Goal: Contribute content: Contribute content

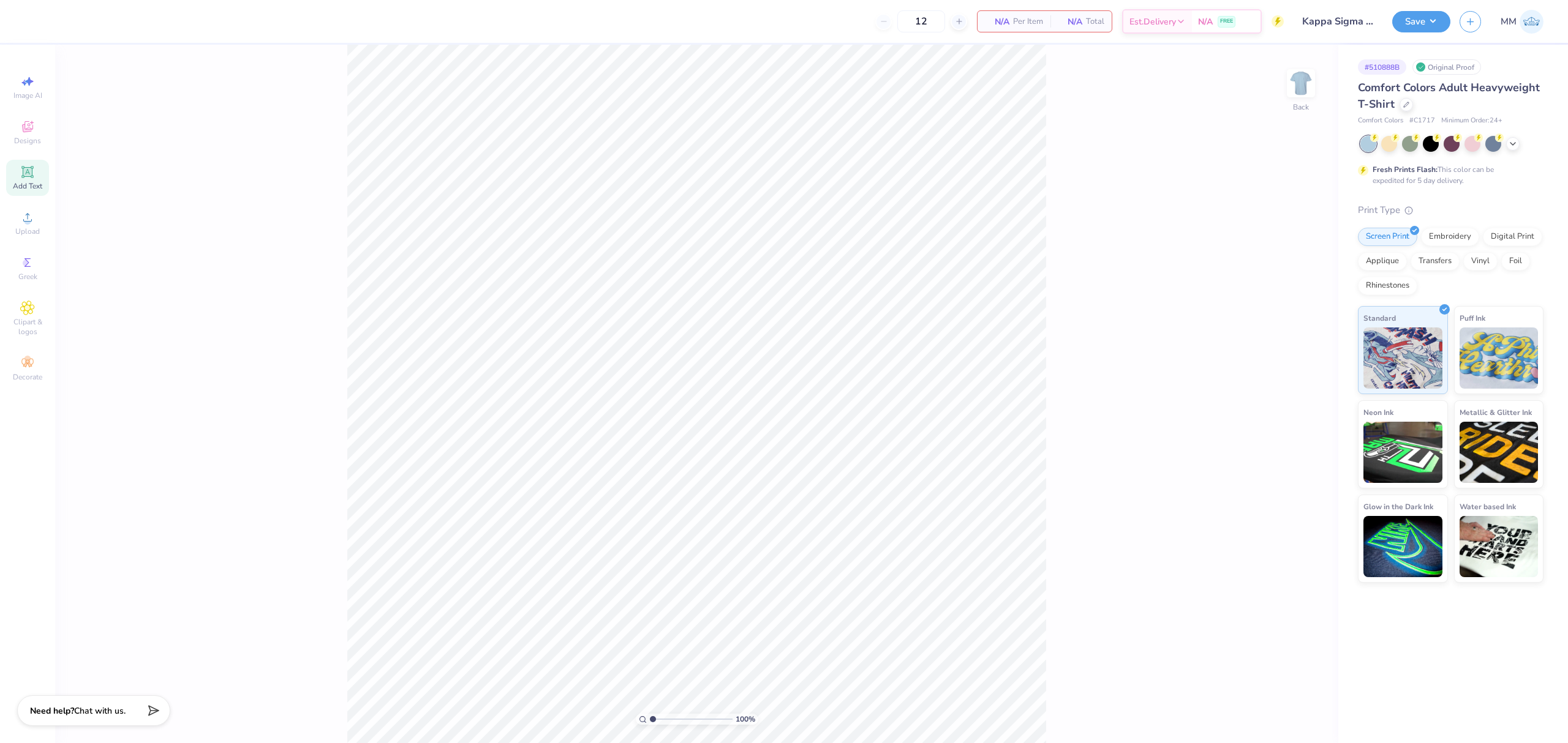
click at [22, 176] on icon at bounding box center [27, 172] width 12 height 12
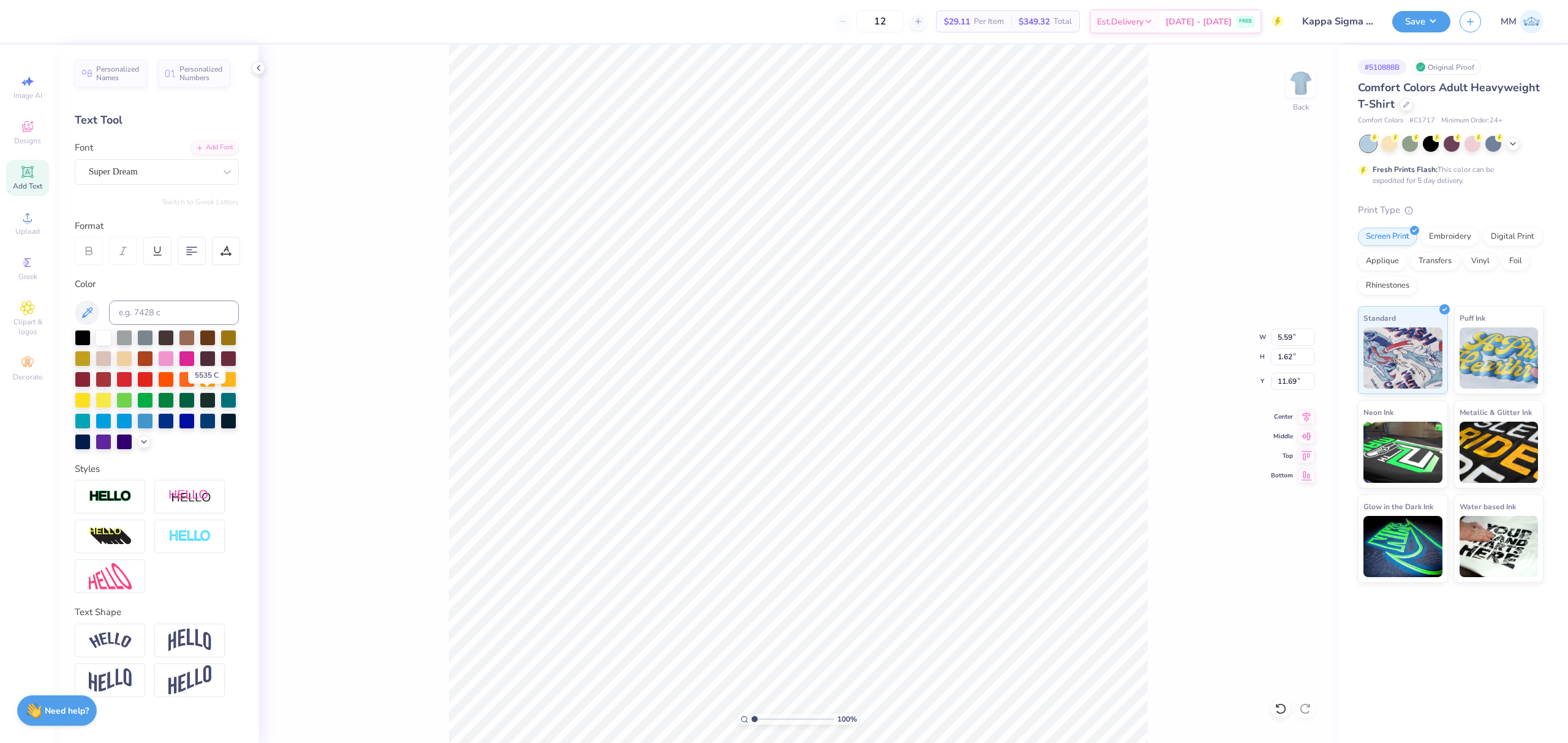
drag, startPoint x: 207, startPoint y: 400, endPoint x: 308, endPoint y: 389, distance: 101.6
click at [207, 400] on div at bounding box center [208, 401] width 16 height 16
click at [223, 143] on div "Add Font" at bounding box center [215, 146] width 48 height 14
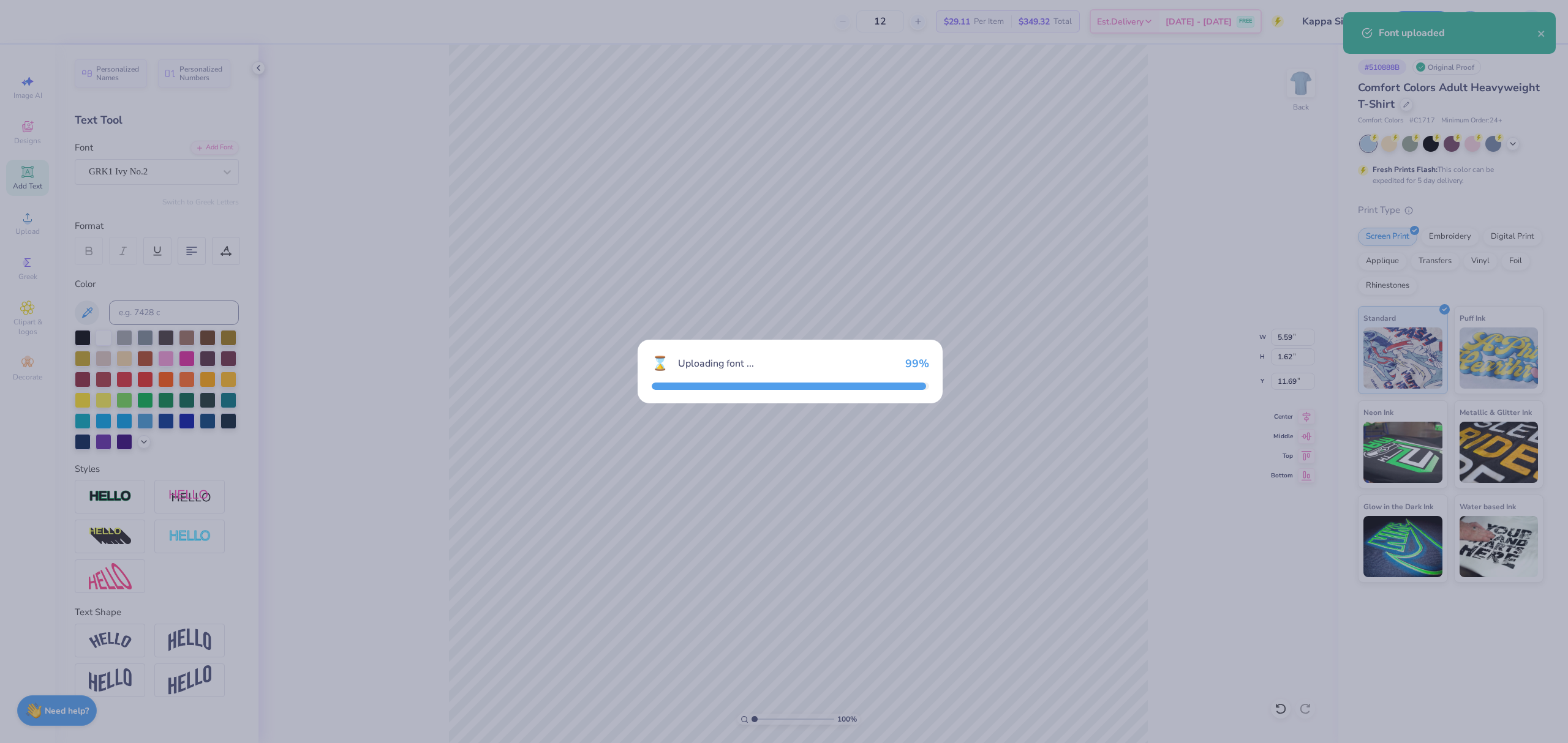
type input "6.09"
type input "1.68"
type input "11.66"
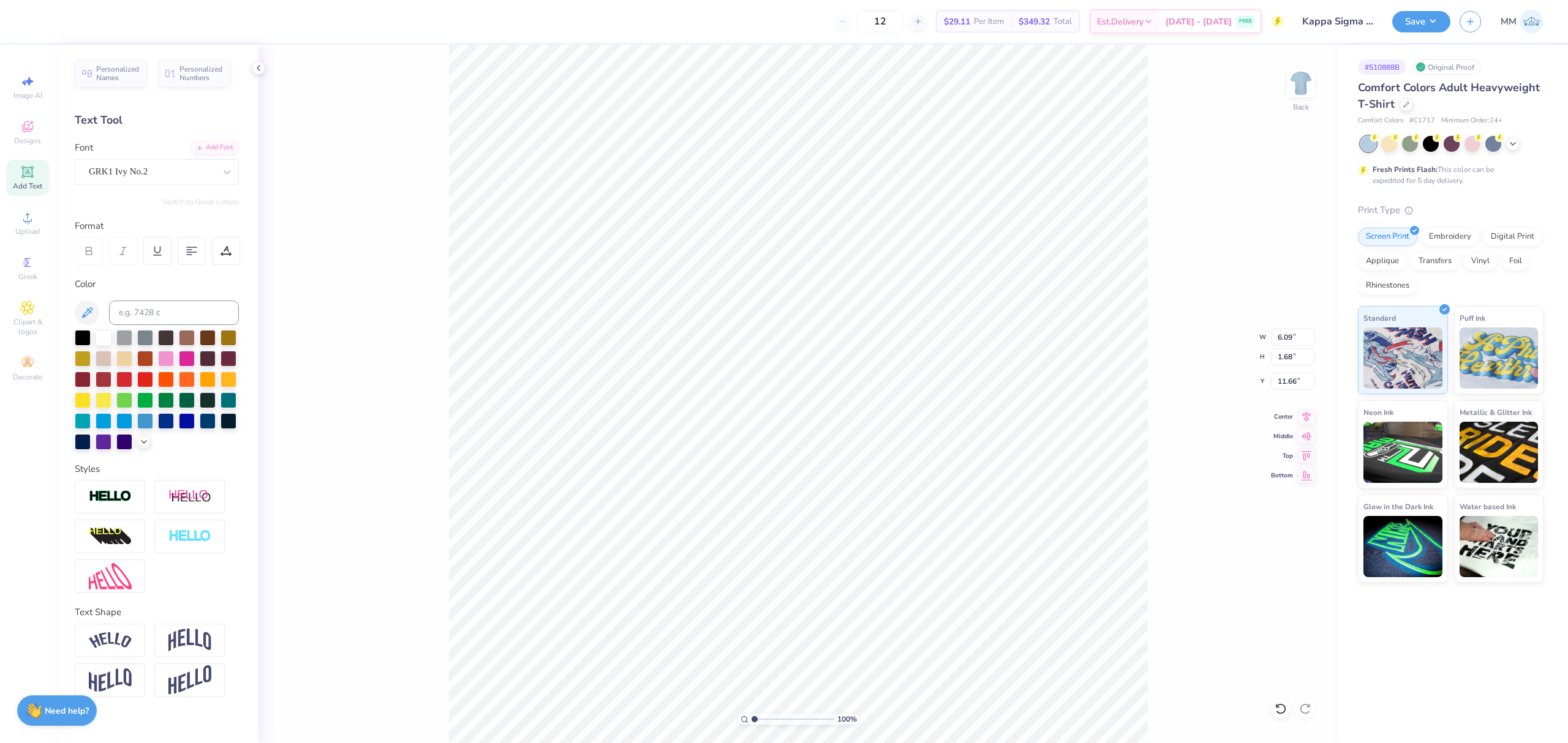
scroll to position [13, 1]
paste textarea "kS"
type textarea "kS"
click at [1175, 333] on input "2.86" at bounding box center [1292, 337] width 44 height 17
type input "3.50"
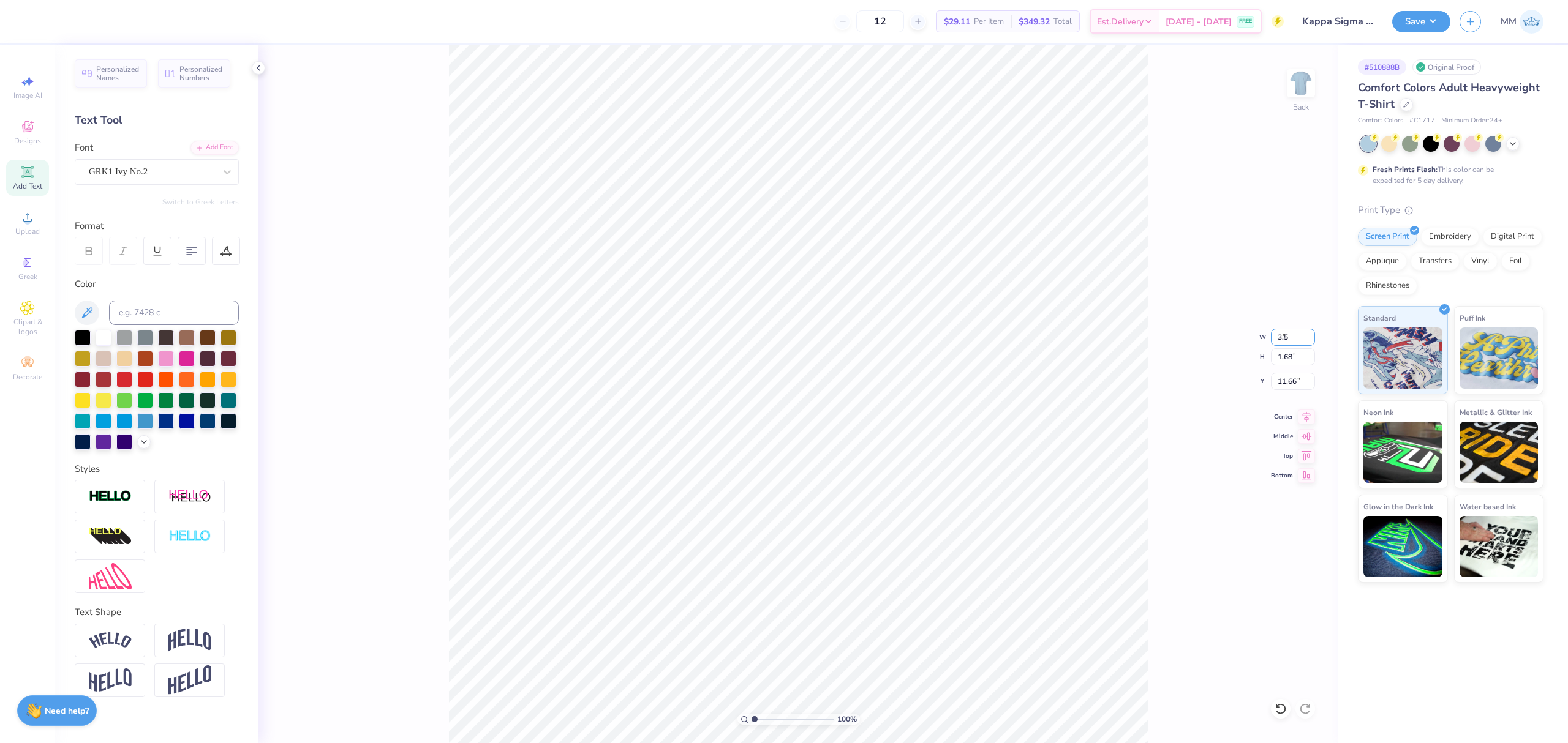
type input "2.06"
type input "11.47"
click at [1175, 381] on input "2.63" at bounding box center [1292, 381] width 44 height 17
type input "3.00"
click at [1175, 204] on div "100 % Back W 3.50 3.50 " H 2.06 2.06 " Y 3.00 3.00 " Center Middle Top Bottom" at bounding box center [799, 394] width 1080 height 698
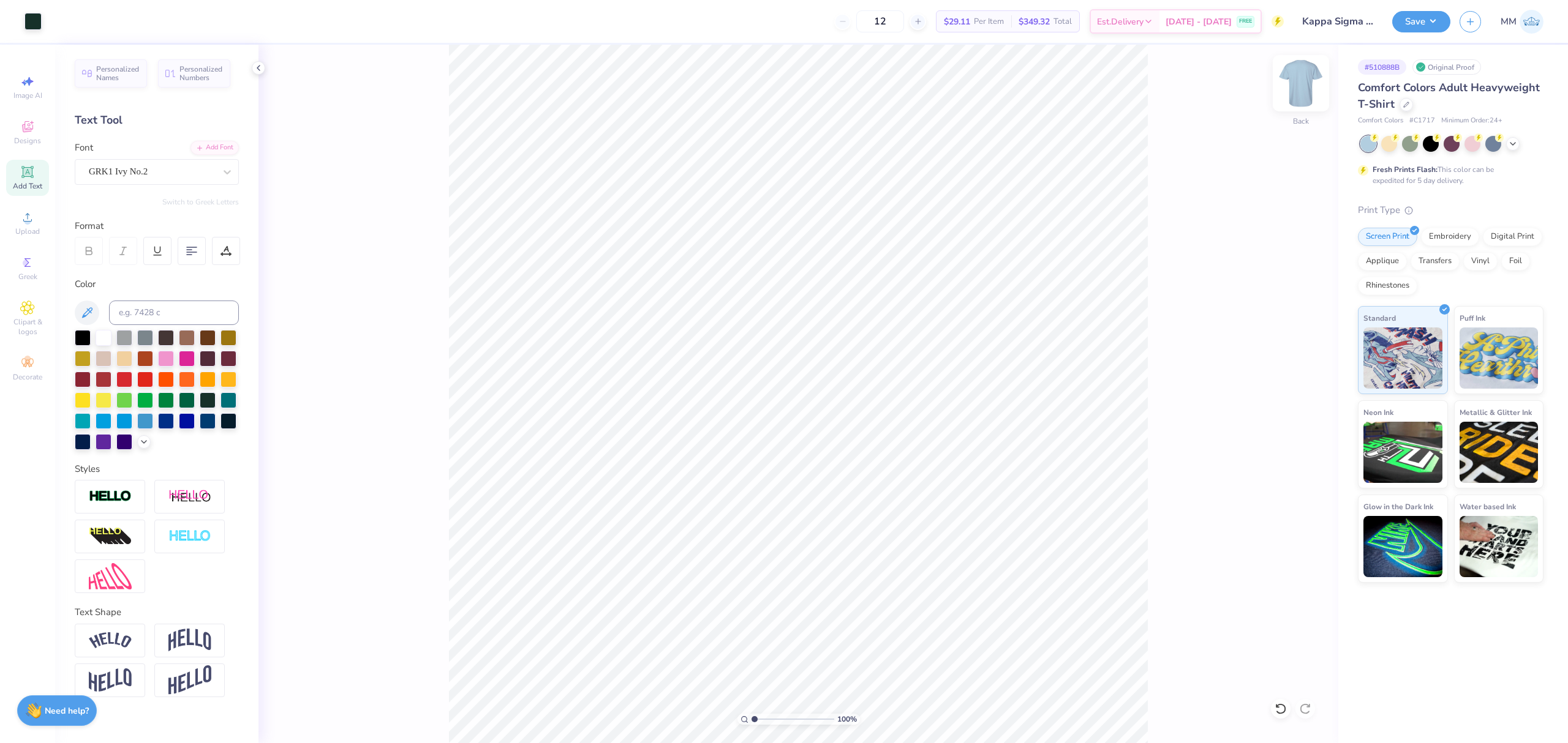
click at [1175, 82] on img at bounding box center [1301, 83] width 49 height 49
click at [27, 225] on div "Upload" at bounding box center [27, 223] width 43 height 36
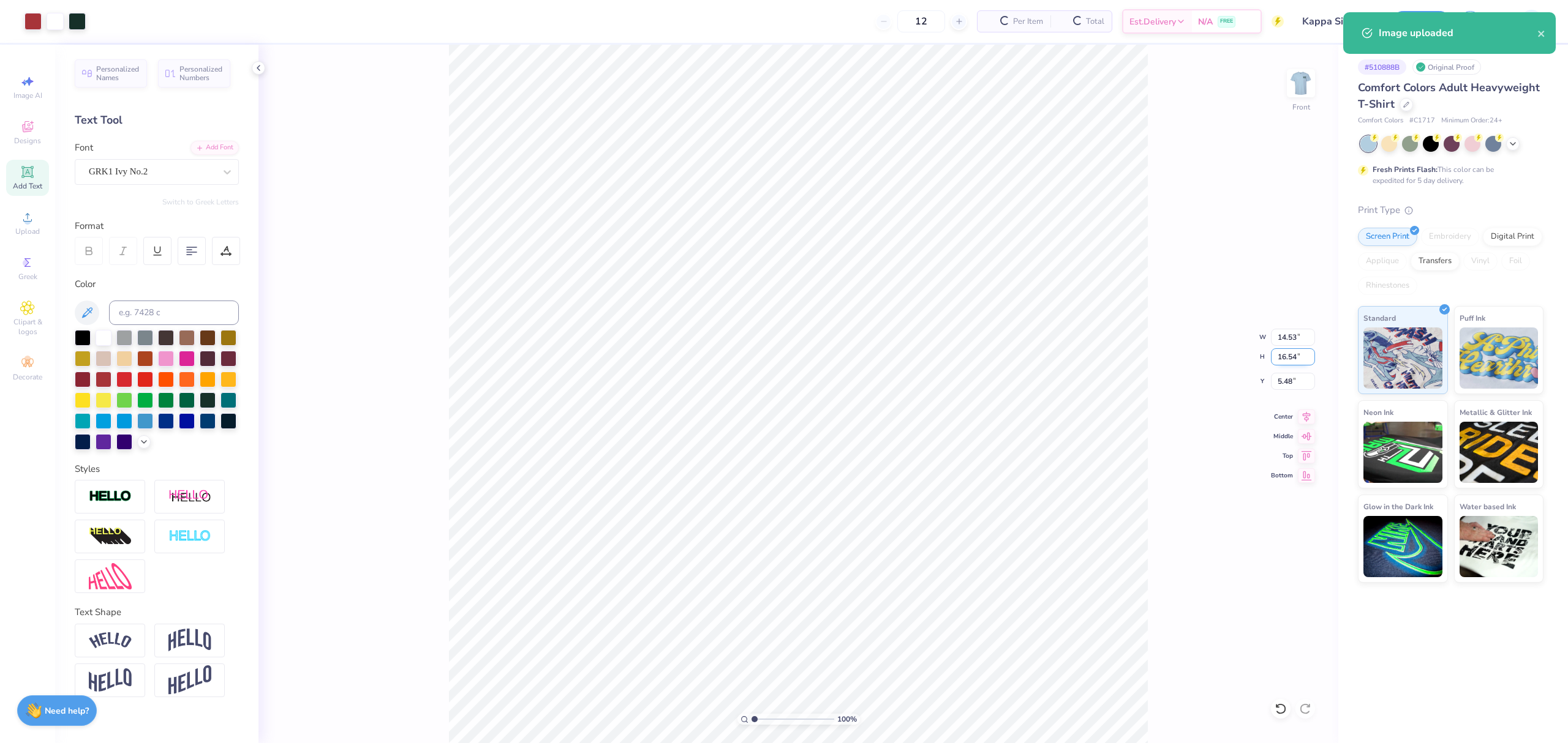
click at [1175, 356] on input "16.54" at bounding box center [1292, 357] width 44 height 17
type input "15"
type input "13.18"
type input "15.00"
type input "6.25"
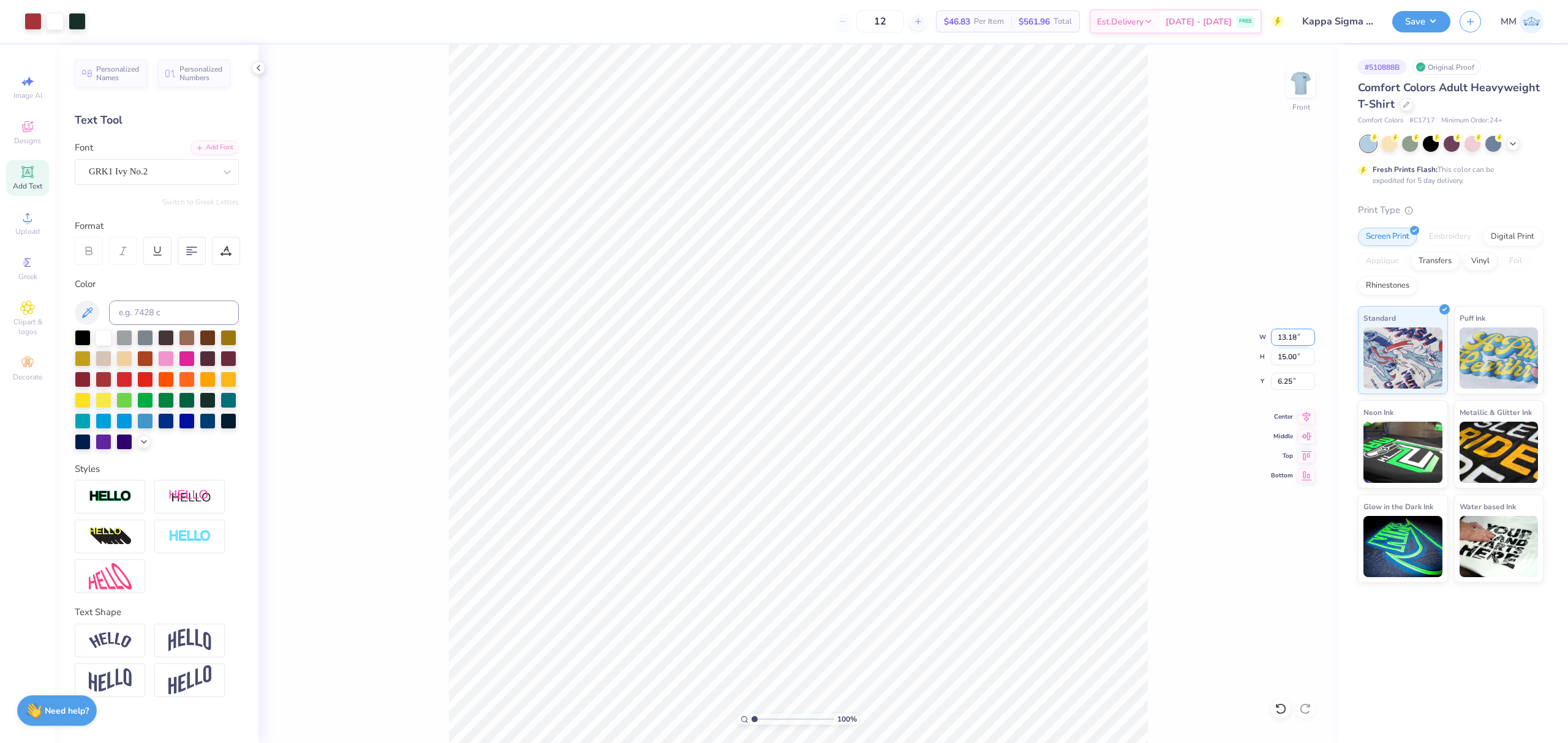
click at [1175, 343] on input "13.18" at bounding box center [1292, 337] width 44 height 17
type input "11.00"
type input "12.52"
type input "7.49"
click at [1175, 337] on input "11.00" at bounding box center [1292, 337] width 44 height 17
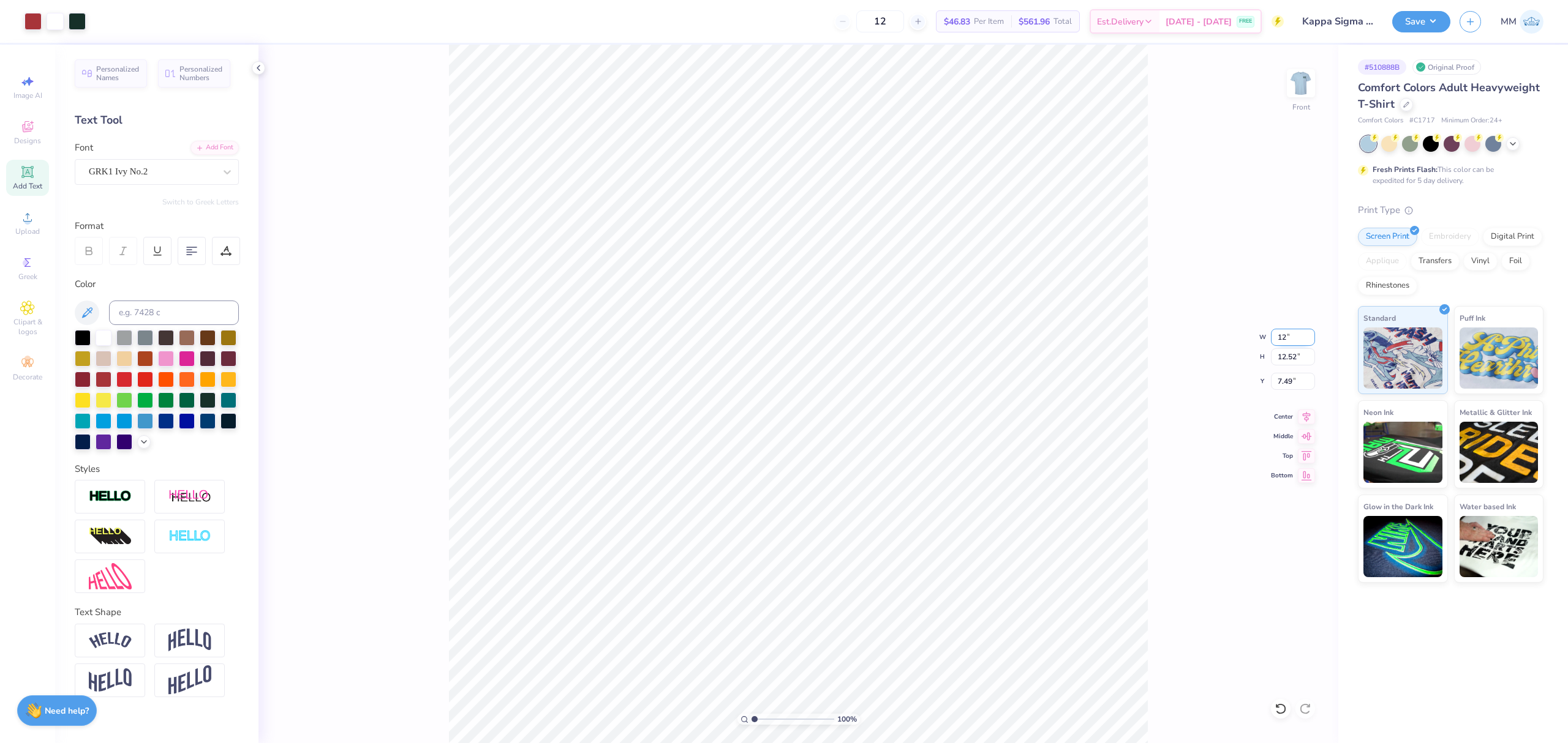
type input "12.00"
type input "13.66"
click at [1175, 388] on input "6.92" at bounding box center [1292, 381] width 44 height 17
type input "3.00"
click at [1175, 414] on icon at bounding box center [1307, 415] width 17 height 15
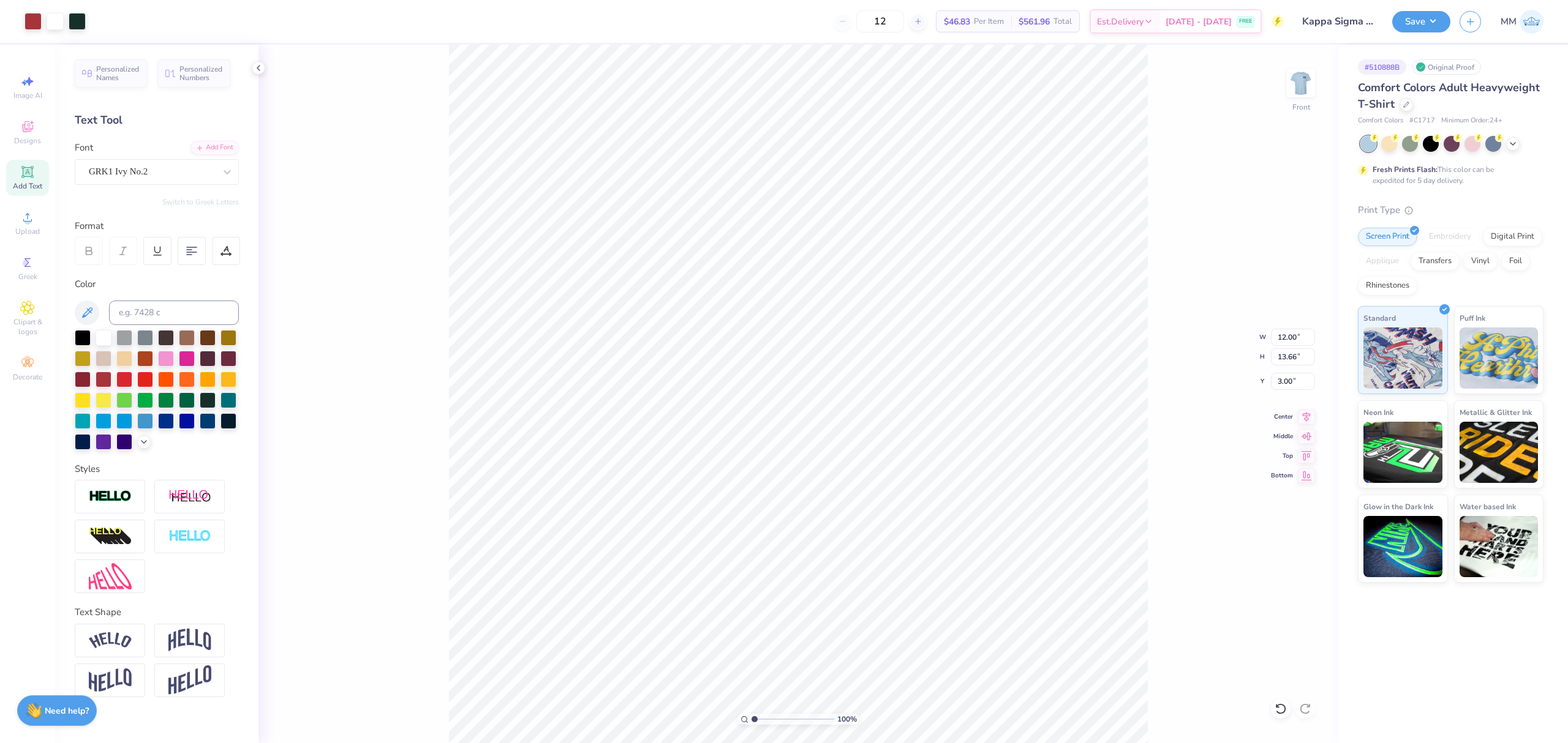
click at [1172, 411] on div "100 % Front W 12.00 12.00 " H 13.66 13.66 " Y 3.00 3.00 " Center Middle Top Bot…" at bounding box center [799, 394] width 1080 height 698
click at [1168, 407] on div "100 % Front" at bounding box center [799, 394] width 1080 height 698
click at [27, 182] on span "Add Text" at bounding box center [27, 186] width 29 height 10
type input "20.07"
click at [223, 138] on div "Personalized Names Personalized Numbers Text Tool Add Font Font Super Dream Swi…" at bounding box center [157, 394] width 204 height 698
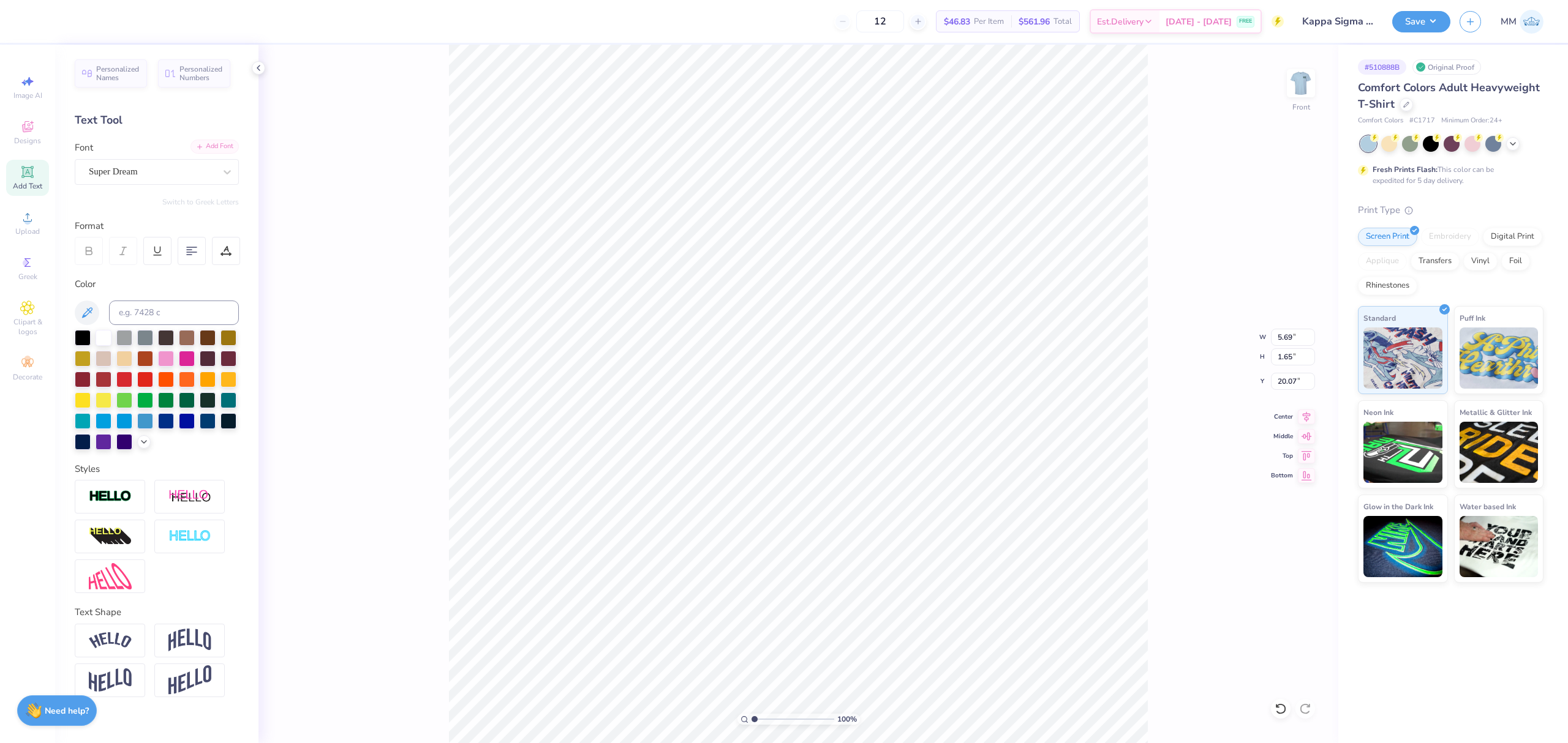
click at [218, 145] on div "Add Font" at bounding box center [215, 146] width 48 height 14
click at [225, 172] on icon at bounding box center [227, 172] width 7 height 4
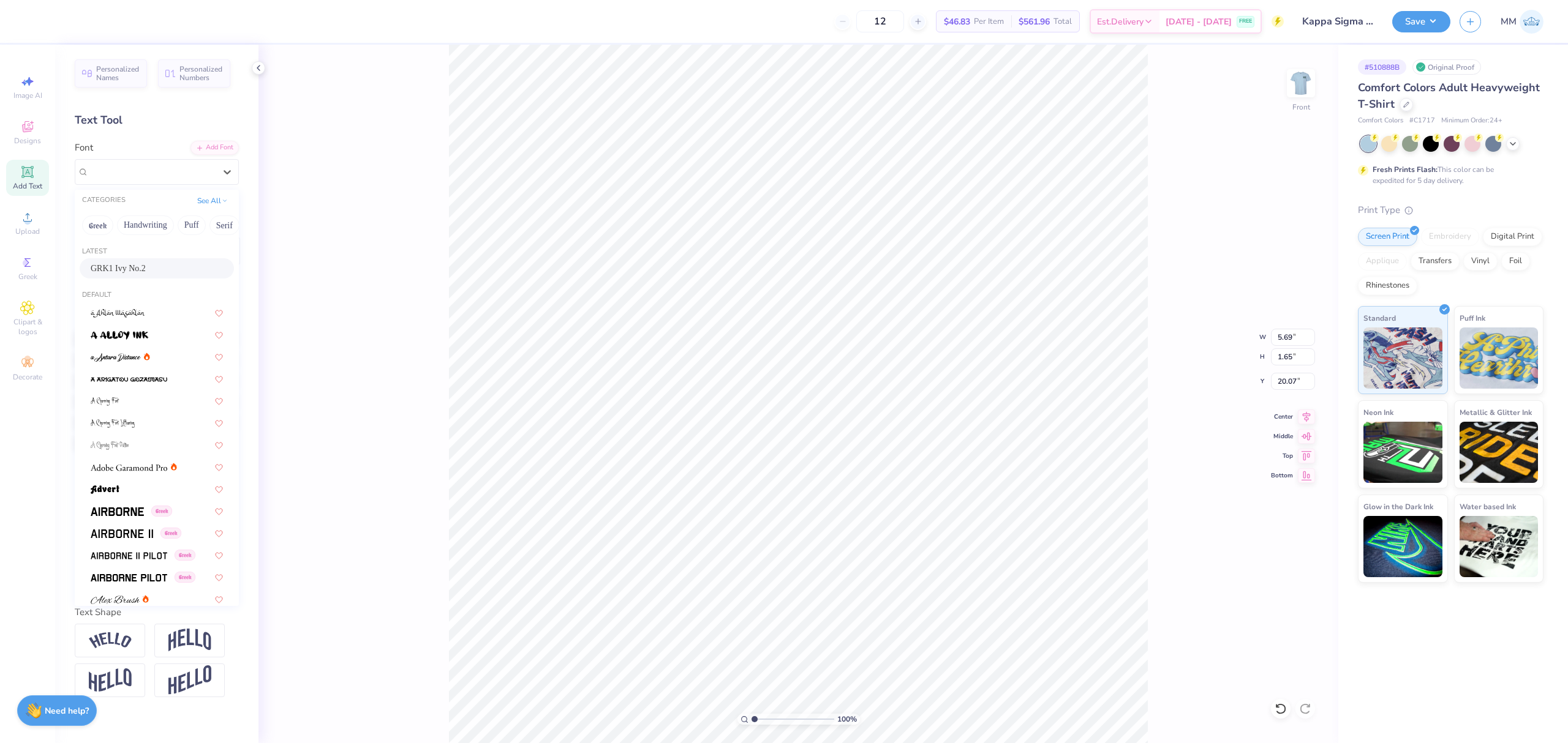
click at [116, 267] on span "GRK1 Ivy No.2" at bounding box center [118, 269] width 55 height 13
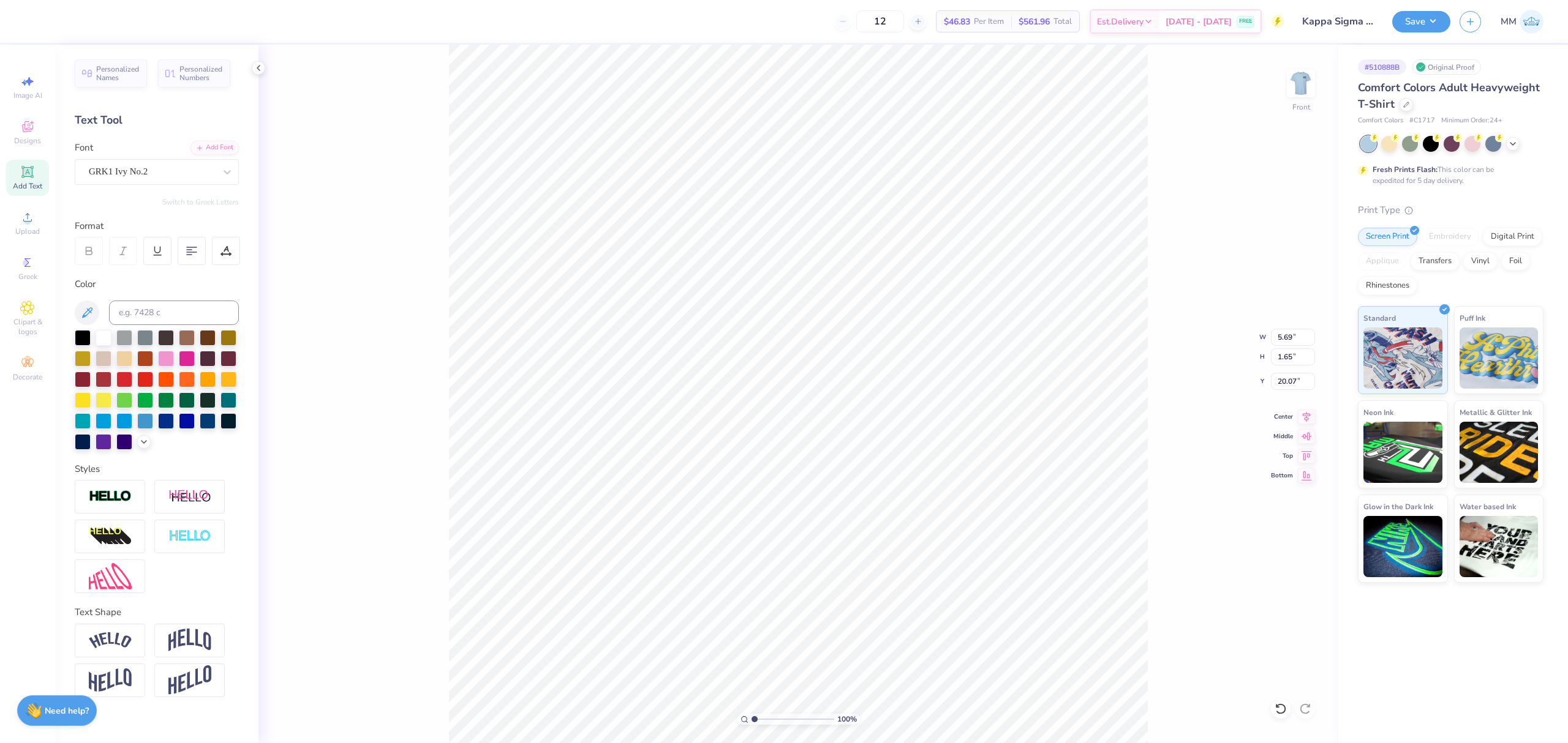
scroll to position [13, 1]
paste textarea "appa sigma"
type textarea "kappa sigma"
click at [201, 400] on div at bounding box center [208, 399] width 16 height 16
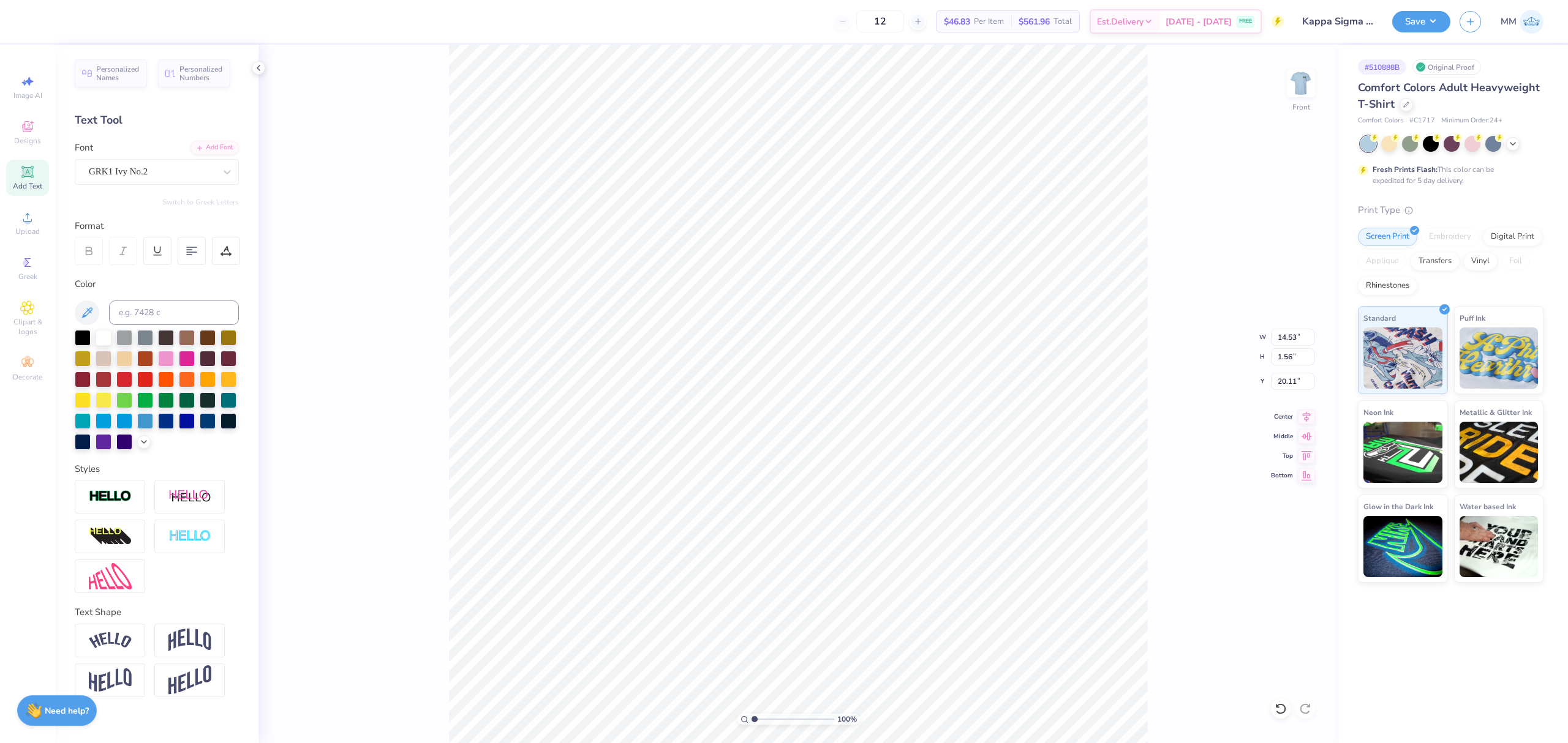
scroll to position [13, 1]
click at [1175, 338] on input "14.53" at bounding box center [1292, 337] width 44 height 17
type input "12.00"
type input "1.29"
type input "2.35"
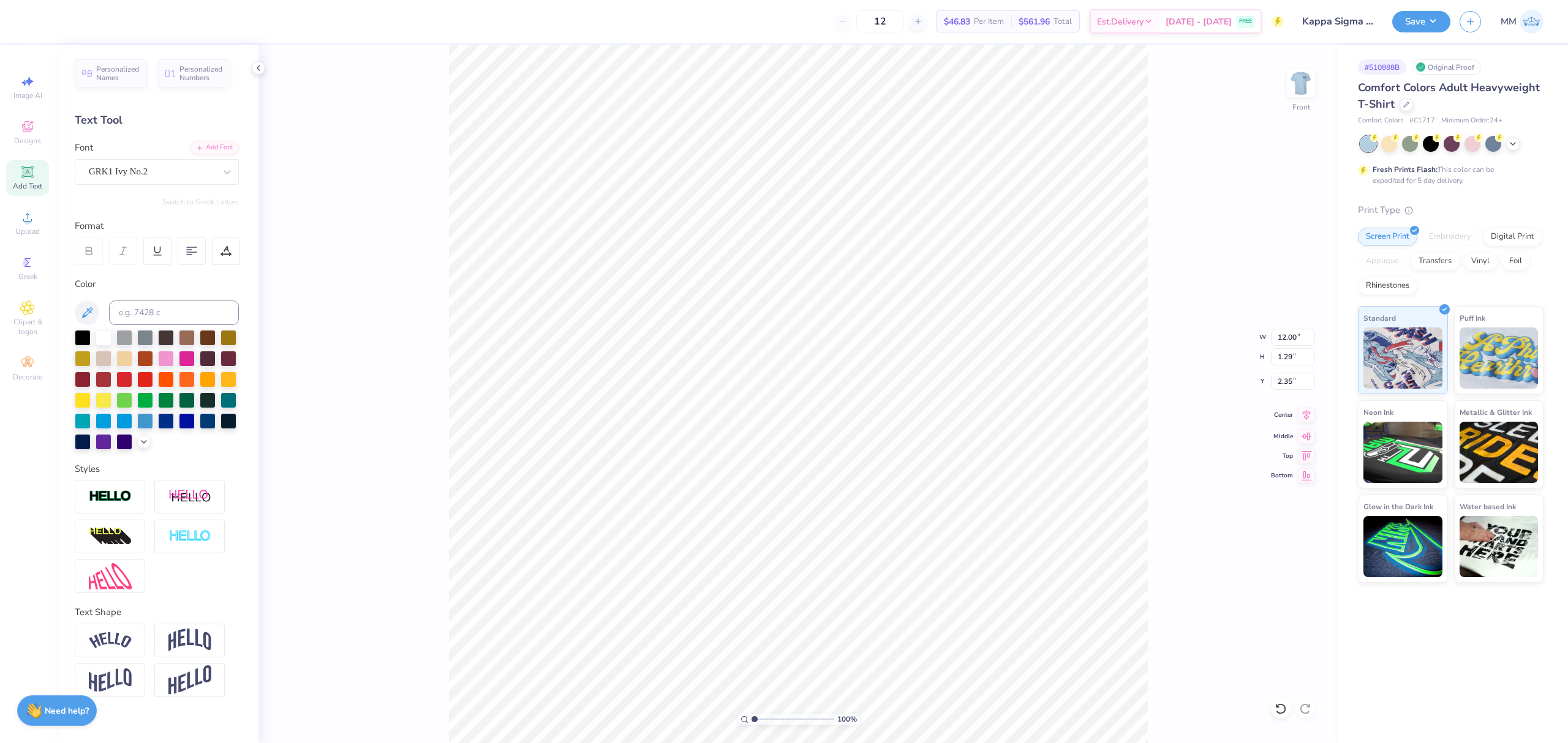
click at [1175, 412] on icon at bounding box center [1307, 415] width 17 height 15
type input "13.66"
type input "3.00"
click at [1175, 419] on icon at bounding box center [1307, 415] width 17 height 15
click at [914, 438] on li "Send Backward" at bounding box center [935, 445] width 96 height 24
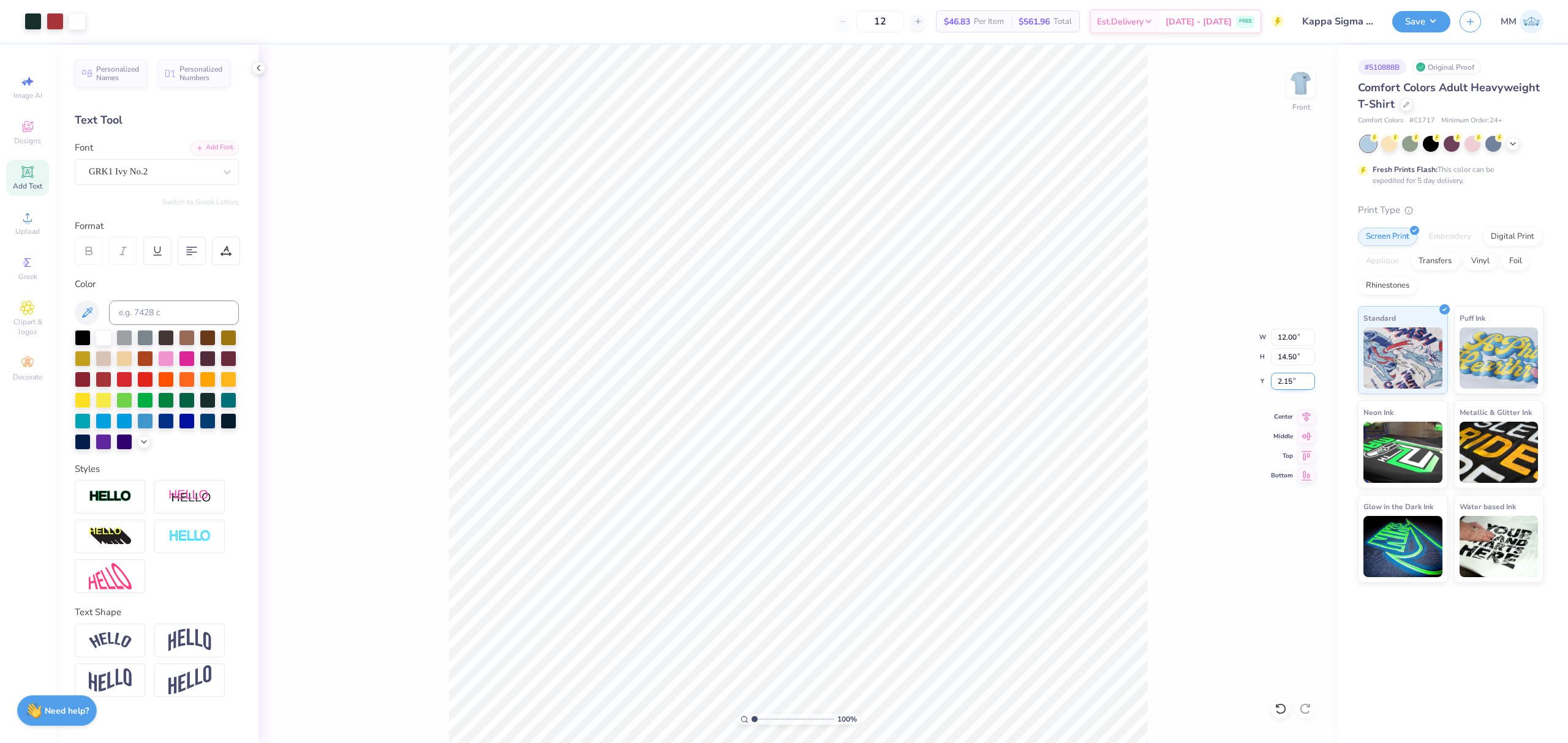
click at [1175, 375] on input "2.15" at bounding box center [1292, 381] width 44 height 17
type input "3.00"
click at [1175, 17] on button "Save" at bounding box center [1422, 20] width 58 height 22
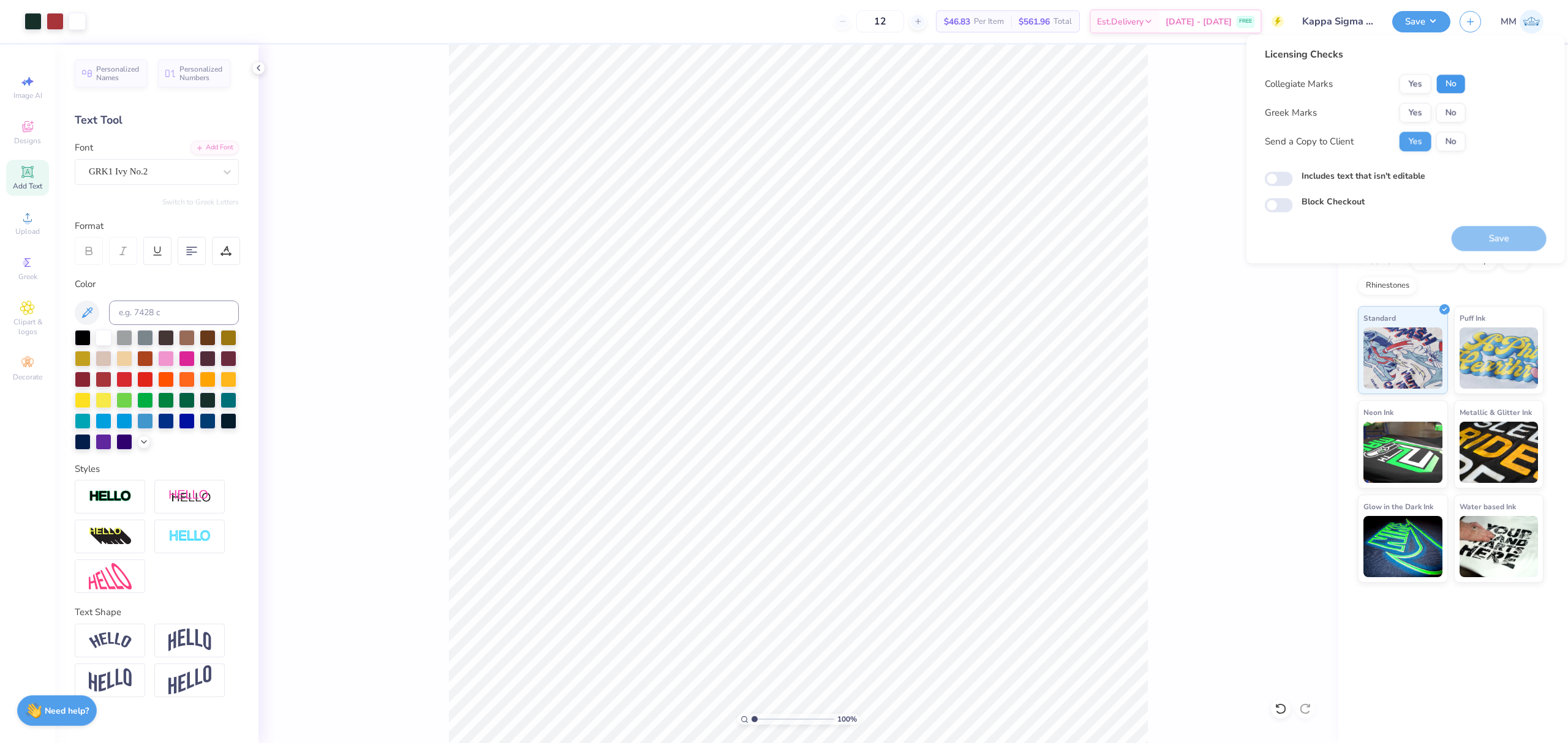
click at [1175, 84] on button "No" at bounding box center [1451, 84] width 29 height 20
click at [1175, 113] on button "Yes" at bounding box center [1415, 113] width 32 height 20
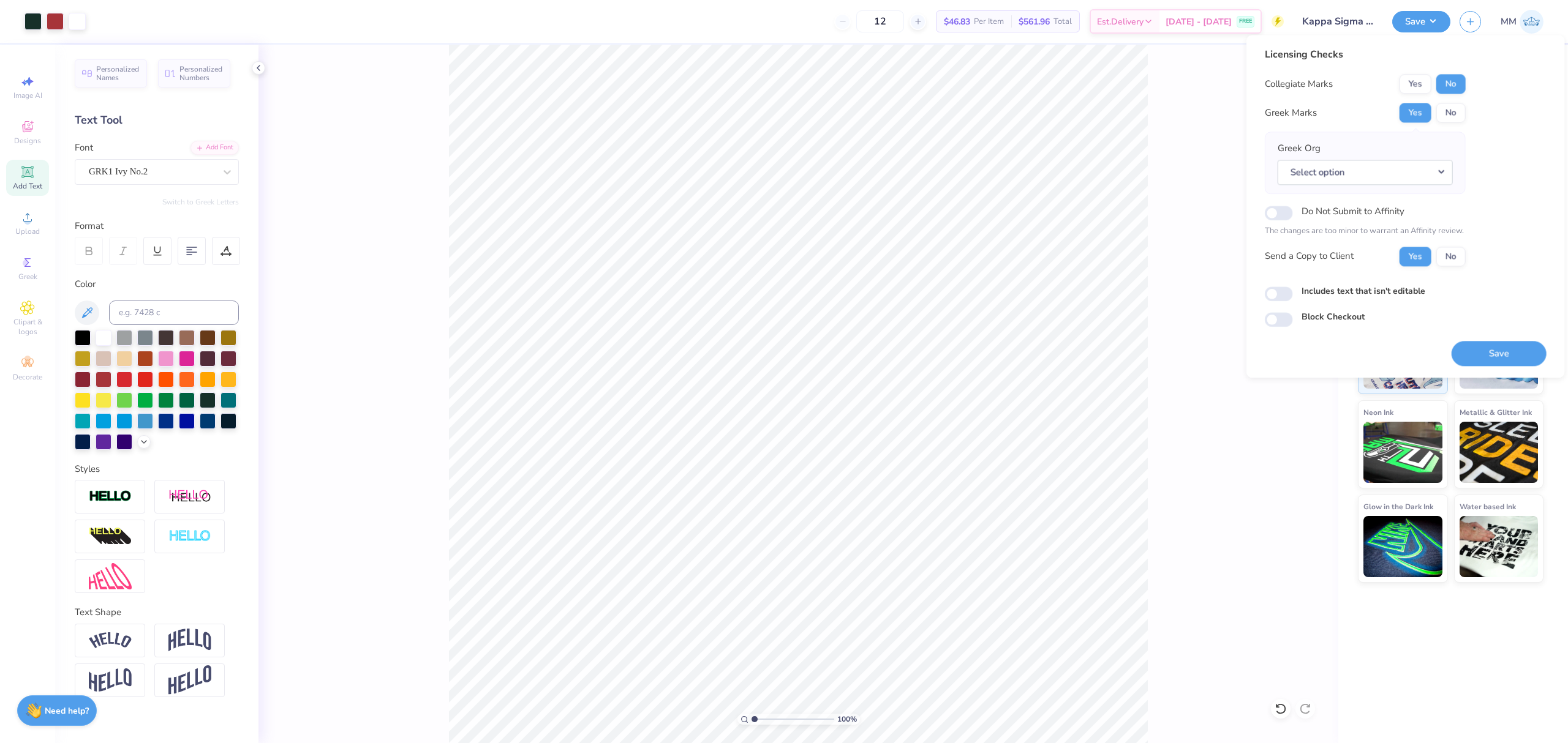
click at [1175, 295] on label "Includes text that isn't editable" at bounding box center [1363, 291] width 123 height 13
click at [1175, 295] on input "Includes text that isn't editable" at bounding box center [1279, 294] width 28 height 15
checkbox input "true"
click at [1175, 171] on button "Select option" at bounding box center [1365, 172] width 175 height 25
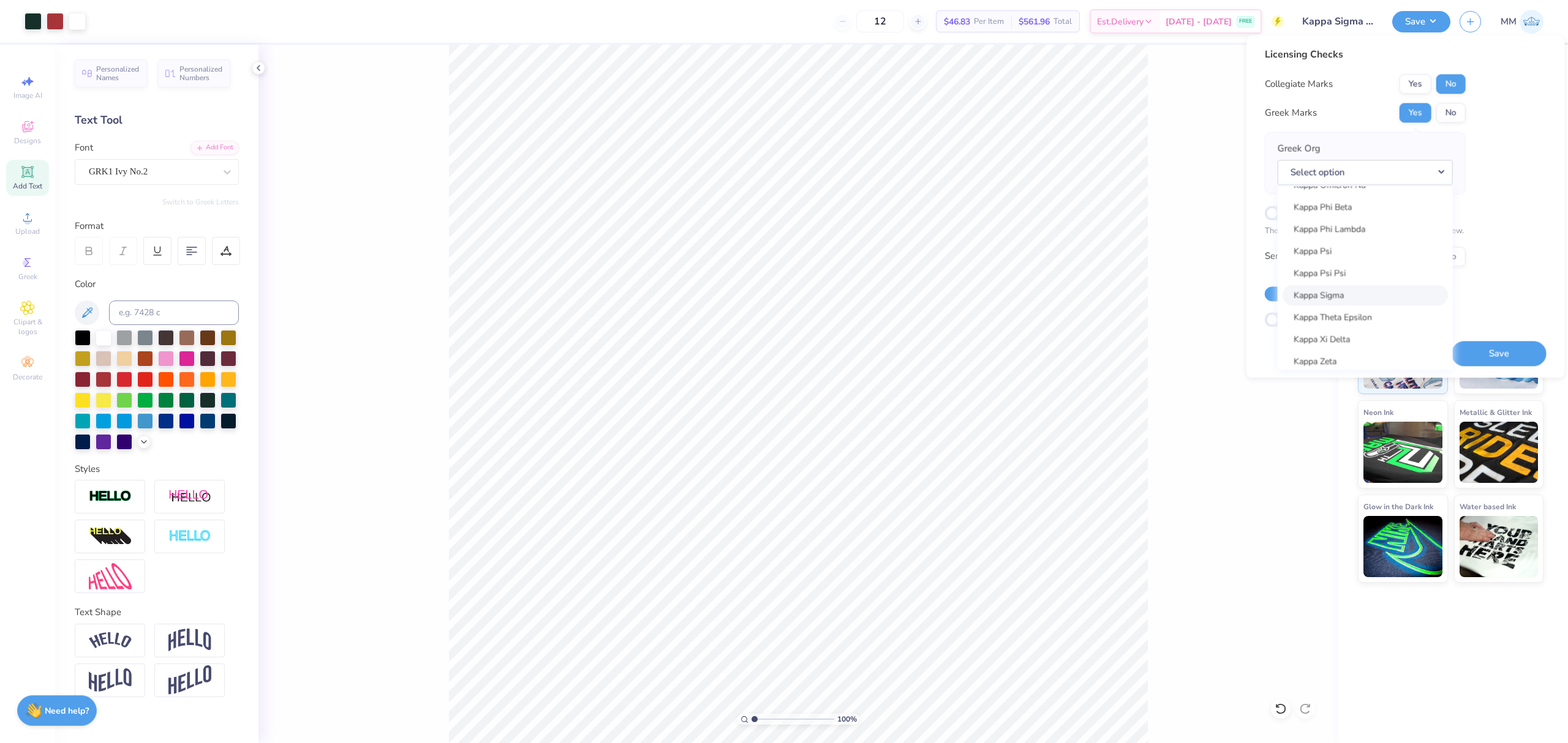
click at [1175, 296] on link "Kappa Sigma" at bounding box center [1365, 295] width 166 height 20
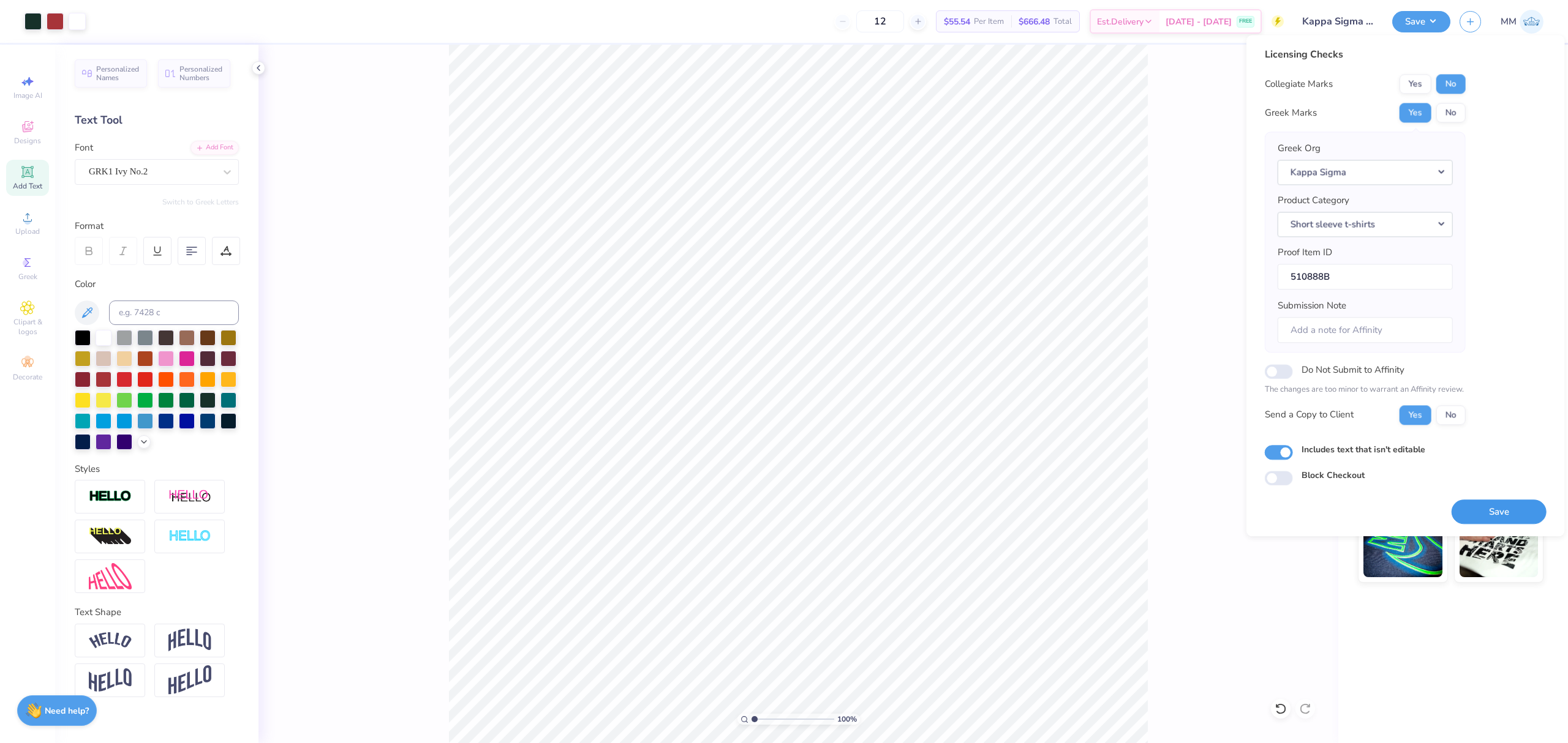
click at [1175, 515] on button "Save" at bounding box center [1499, 512] width 95 height 25
